Goal: Submit feedback/report problem: Submit feedback/report problem

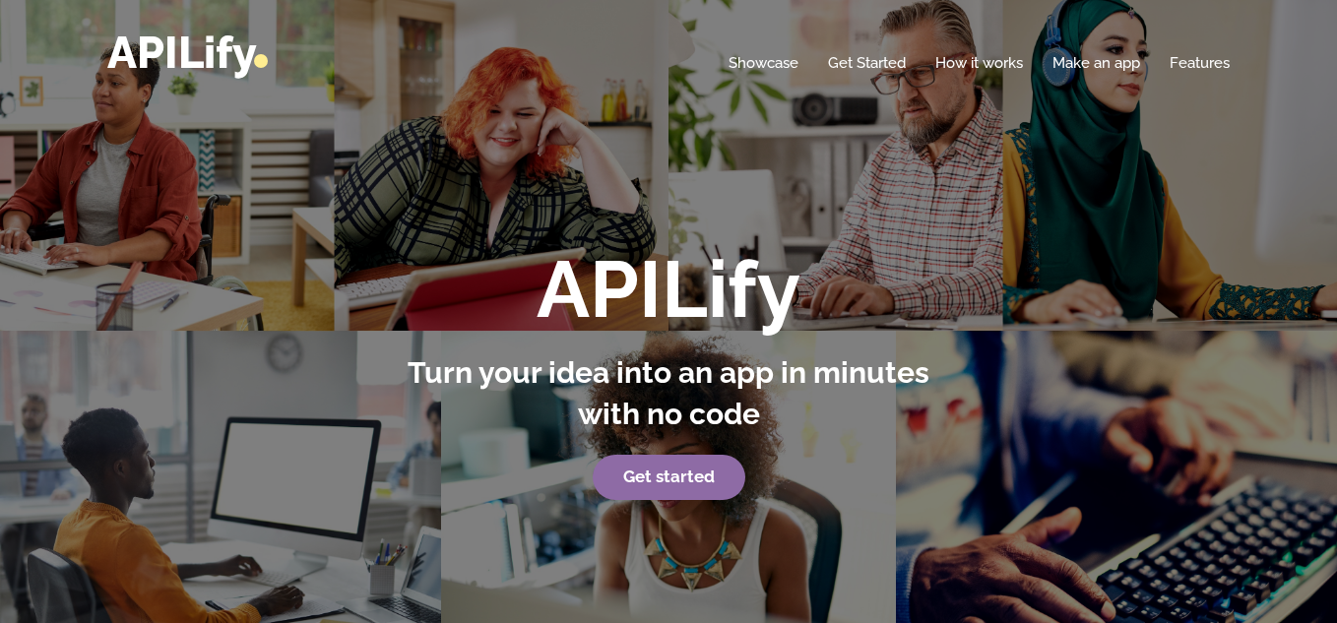
click at [693, 479] on strong "Get started" at bounding box center [669, 477] width 92 height 20
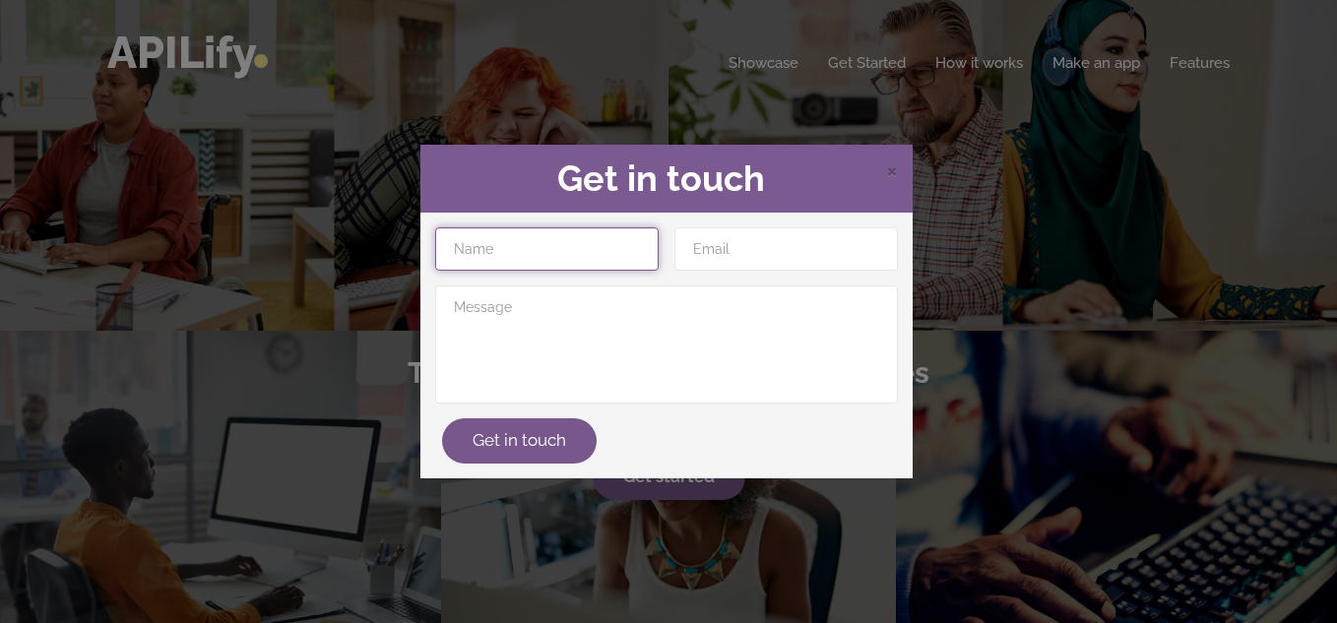
click at [525, 253] on input "text" at bounding box center [547, 248] width 224 height 43
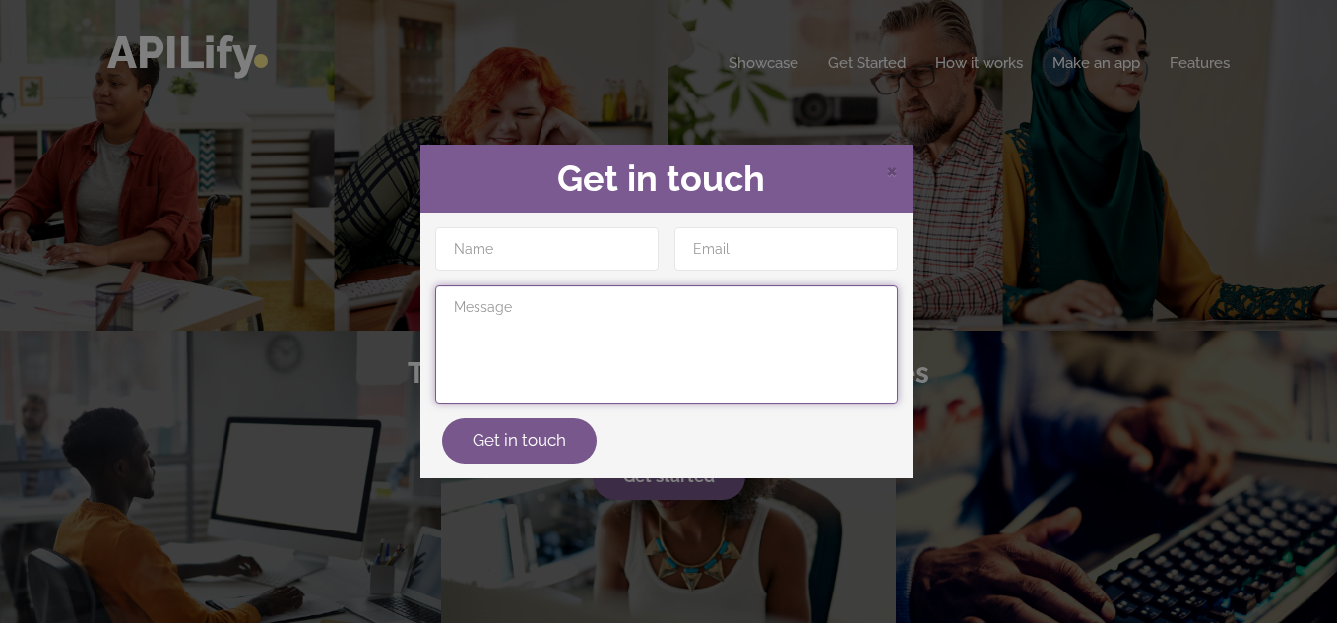
click at [517, 344] on textarea at bounding box center [666, 345] width 463 height 118
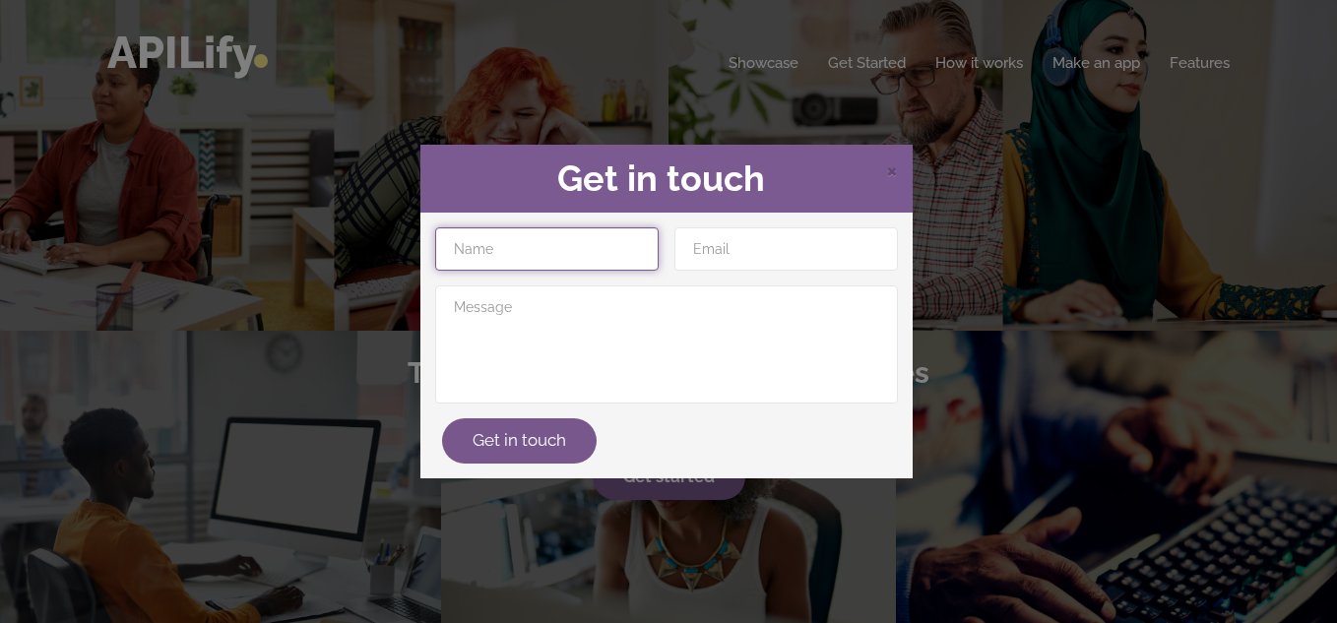
click at [505, 235] on input "text" at bounding box center [547, 248] width 224 height 43
click at [901, 168] on div "× Get in touch" at bounding box center [666, 179] width 492 height 69
click at [893, 167] on span "×" at bounding box center [892, 170] width 12 height 30
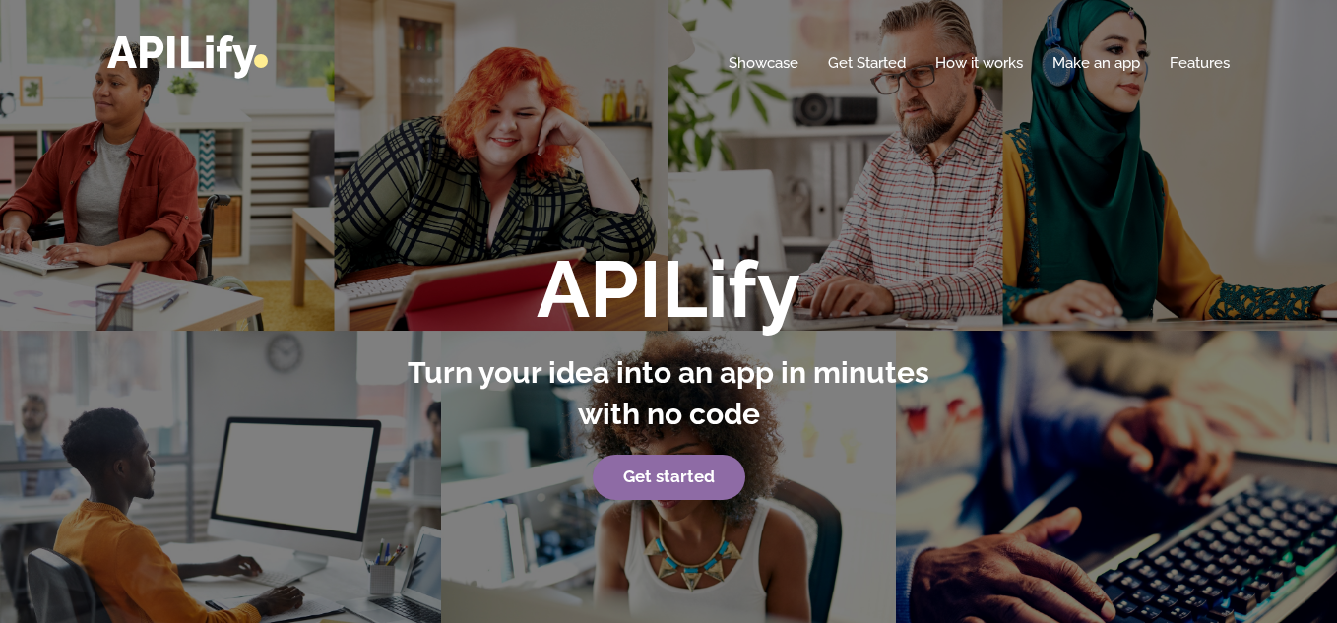
click at [659, 475] on strong "Get started" at bounding box center [669, 477] width 92 height 20
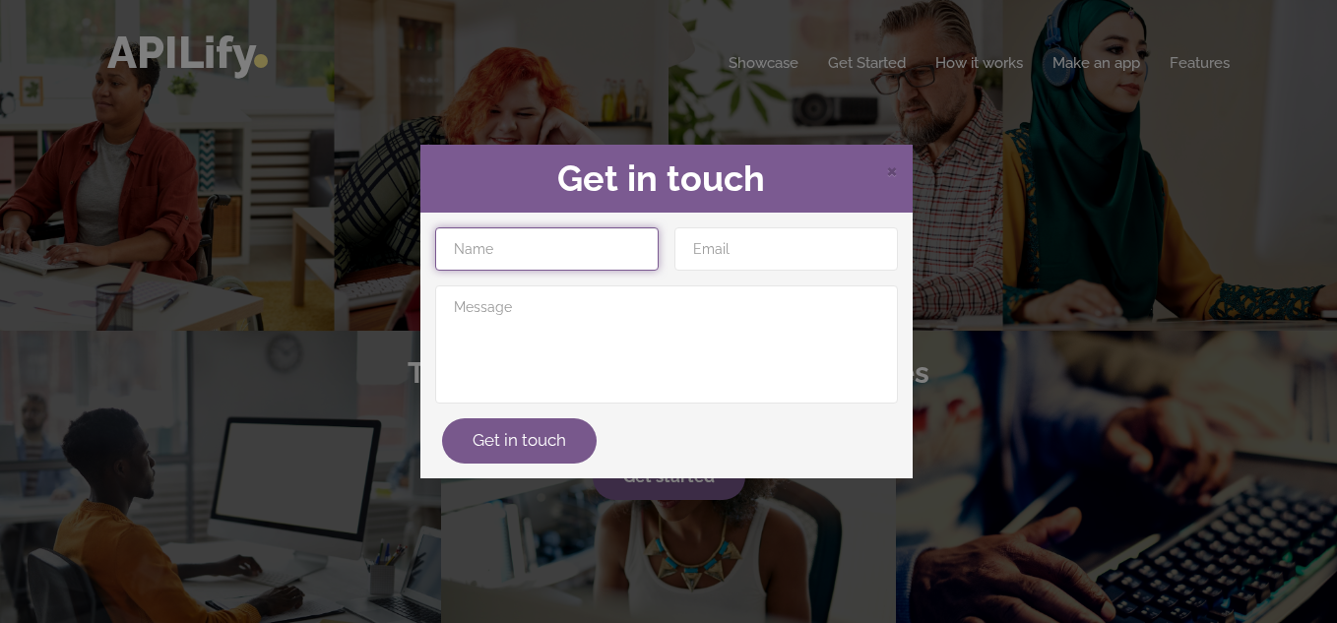
click at [543, 236] on input "text" at bounding box center [547, 248] width 224 height 43
type input "[PERSON_NAME] [PERSON_NAME]"
click at [739, 205] on div "× Get in touch" at bounding box center [666, 179] width 492 height 69
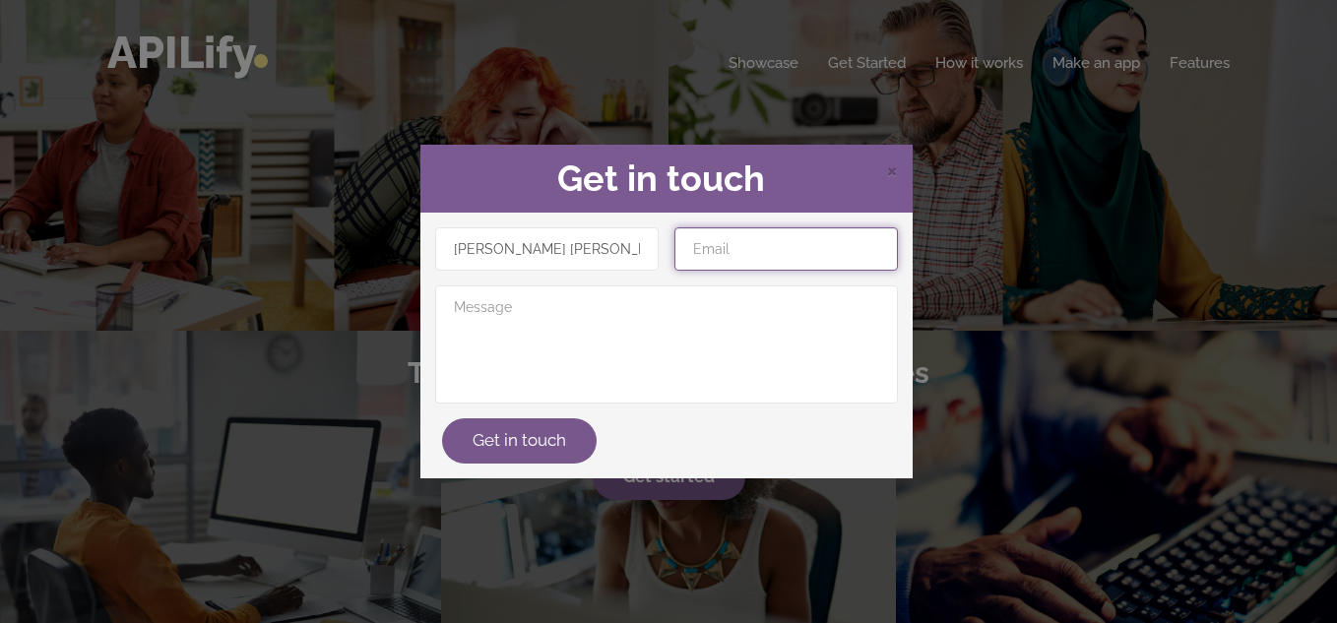
click at [721, 240] on input "email" at bounding box center [786, 248] width 224 height 43
type input "[EMAIL_ADDRESS][DOMAIN_NAME]"
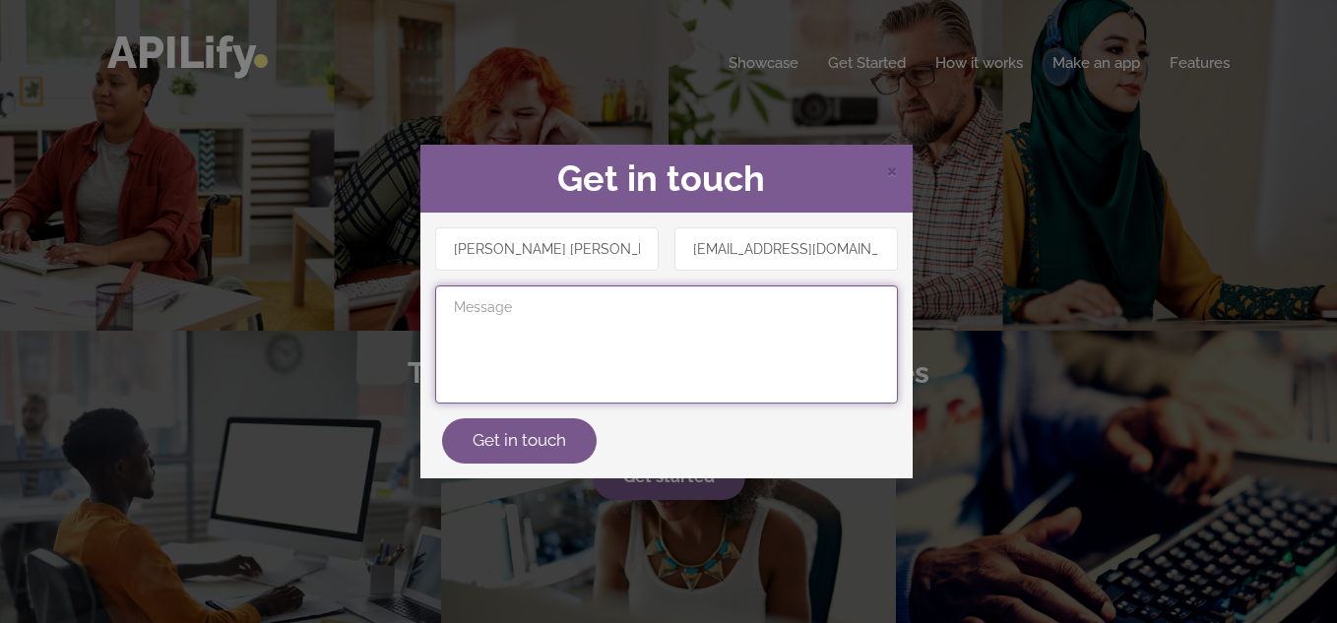
click at [721, 327] on textarea at bounding box center [666, 345] width 463 height 118
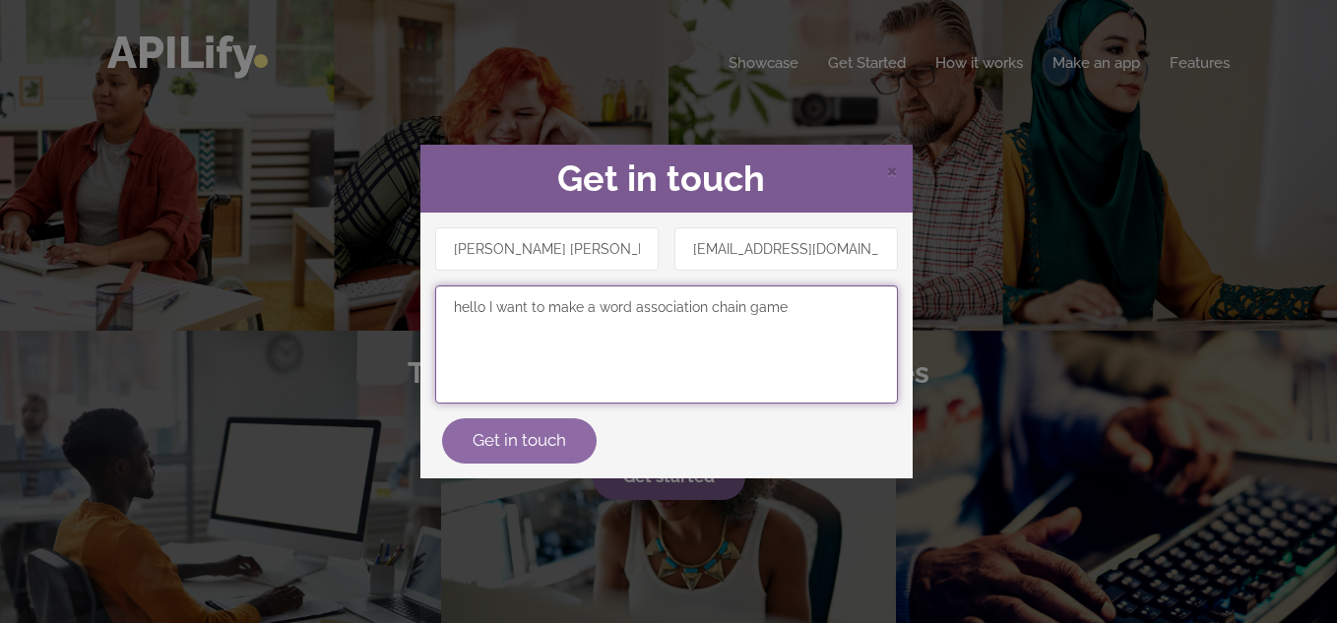
type textarea "hello I want to make a word association chain game"
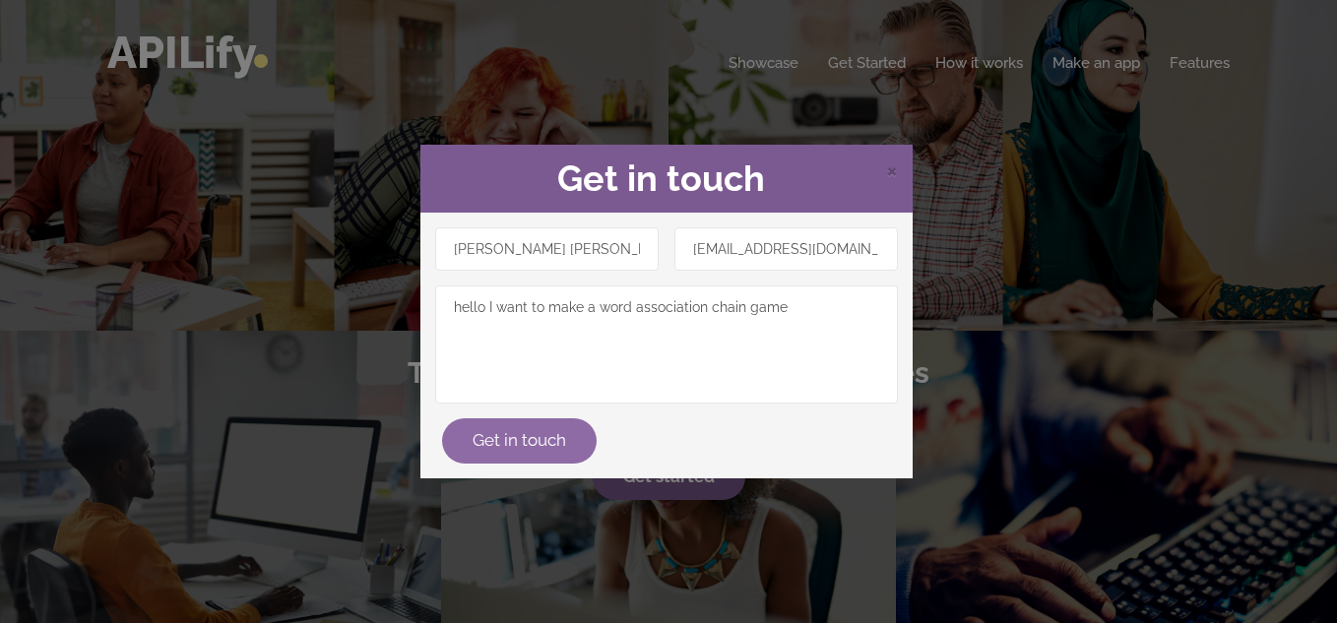
click at [499, 424] on button "Get in touch" at bounding box center [519, 440] width 155 height 45
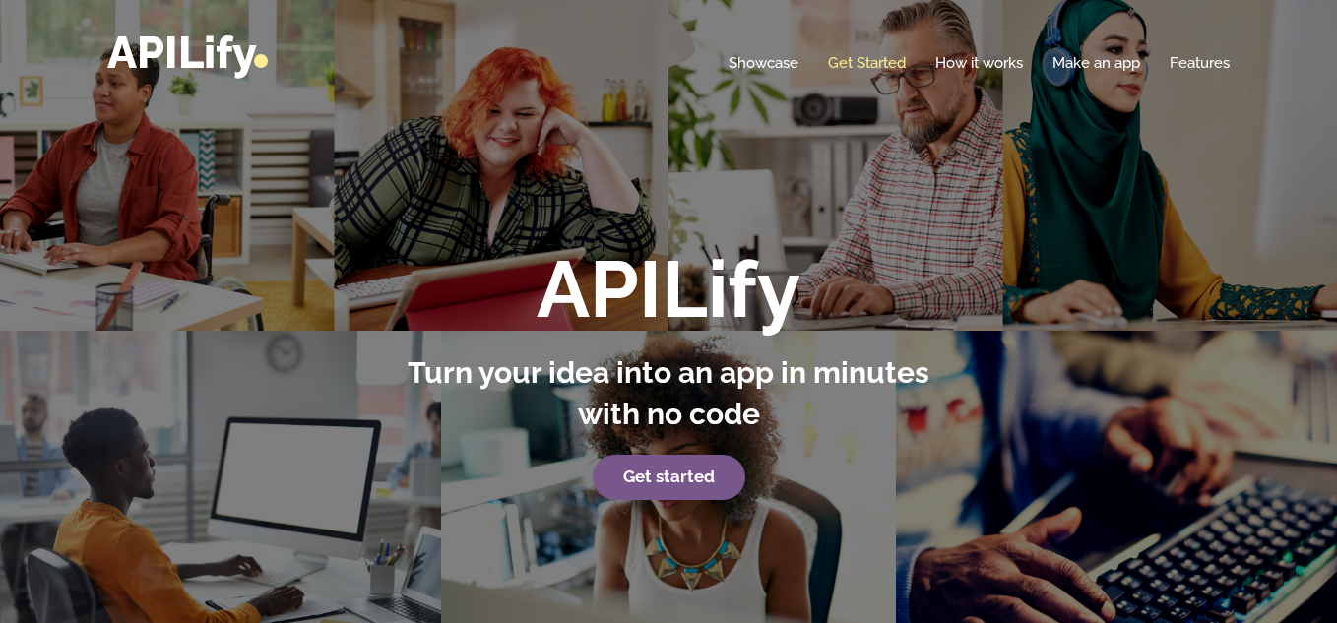
click at [844, 62] on link "Get Started" at bounding box center [867, 63] width 78 height 20
click at [889, 67] on link "Get Started" at bounding box center [867, 63] width 78 height 20
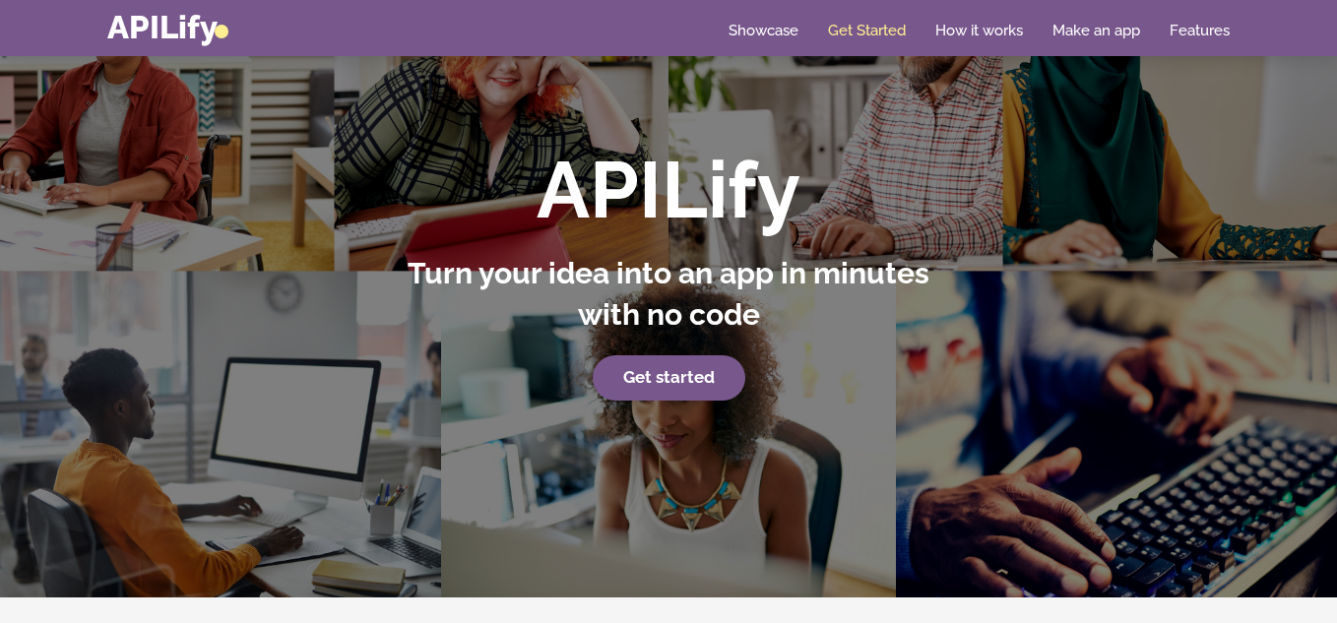
scroll to position [102, 0]
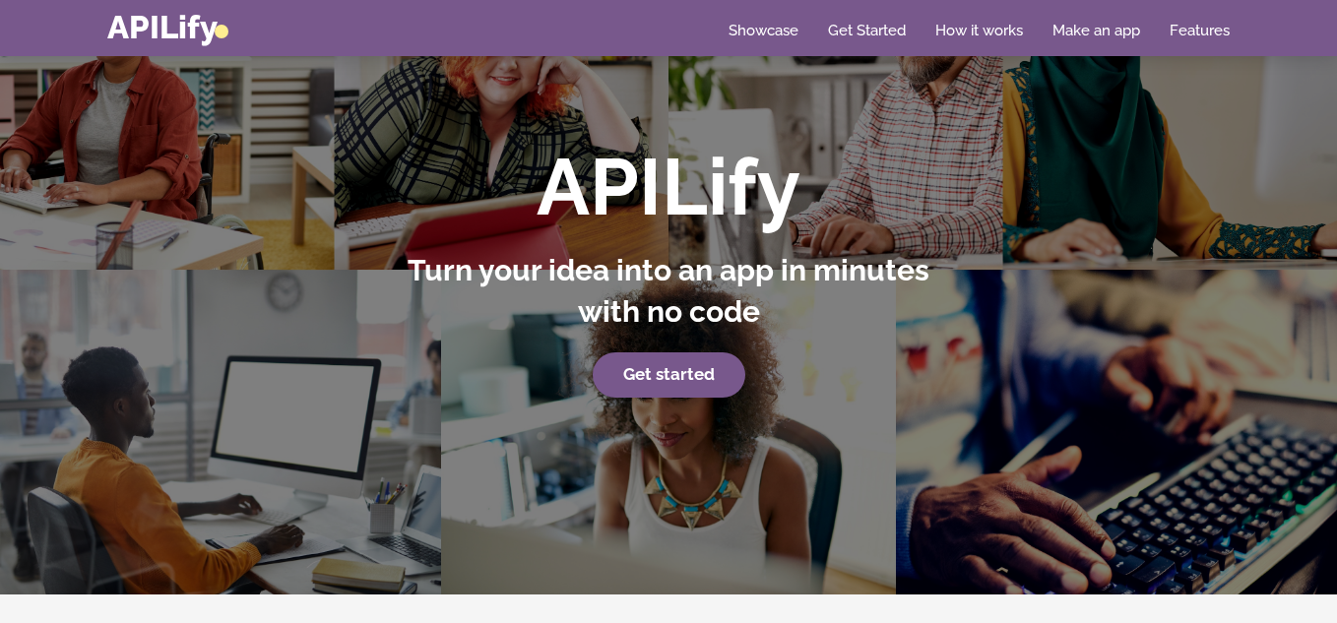
click at [649, 350] on div "APILify Turn your idea into an app in minutes with no code Get started" at bounding box center [669, 271] width 576 height 254
click at [655, 364] on strong "Get started" at bounding box center [669, 374] width 92 height 20
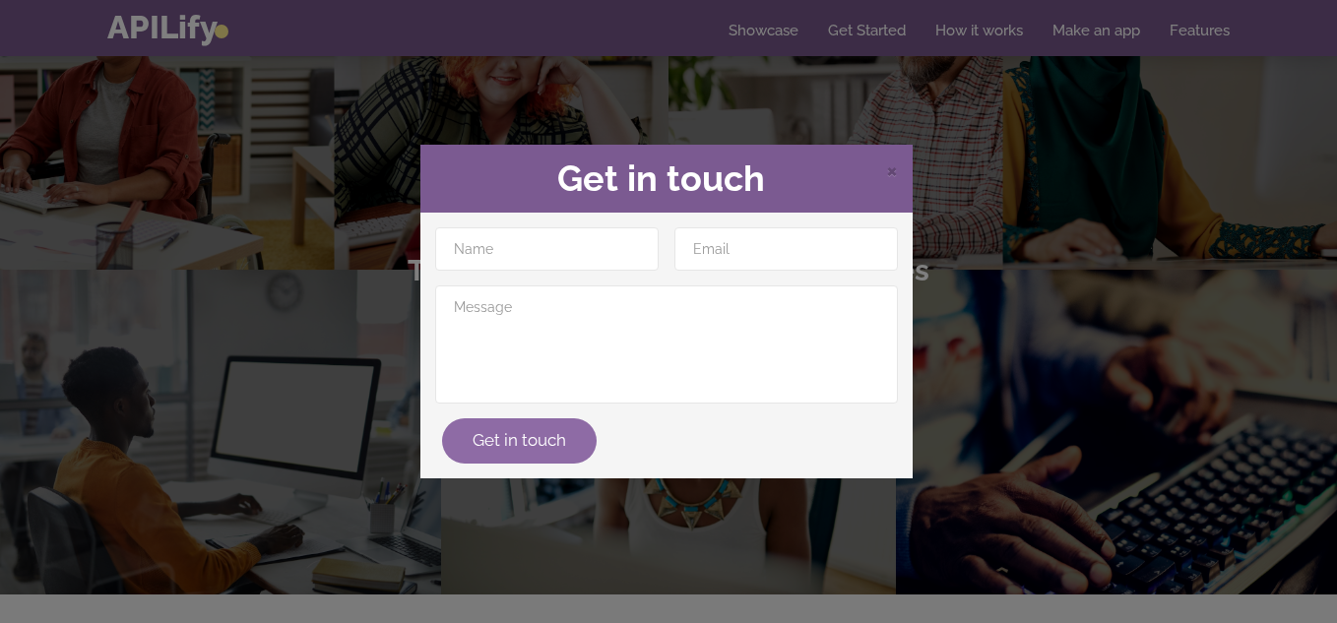
click at [529, 448] on button "Get in touch" at bounding box center [519, 440] width 155 height 45
